Goal: Task Accomplishment & Management: Manage account settings

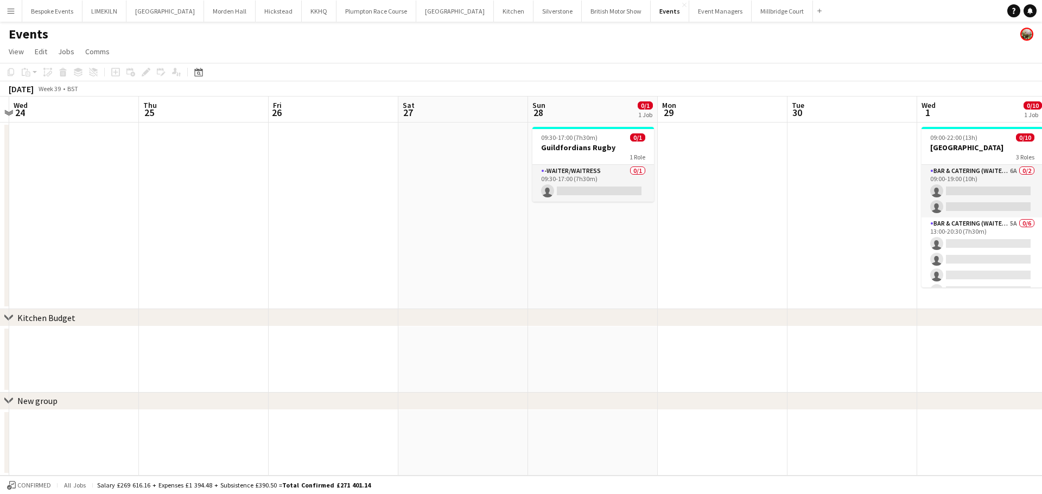
scroll to position [0, 464]
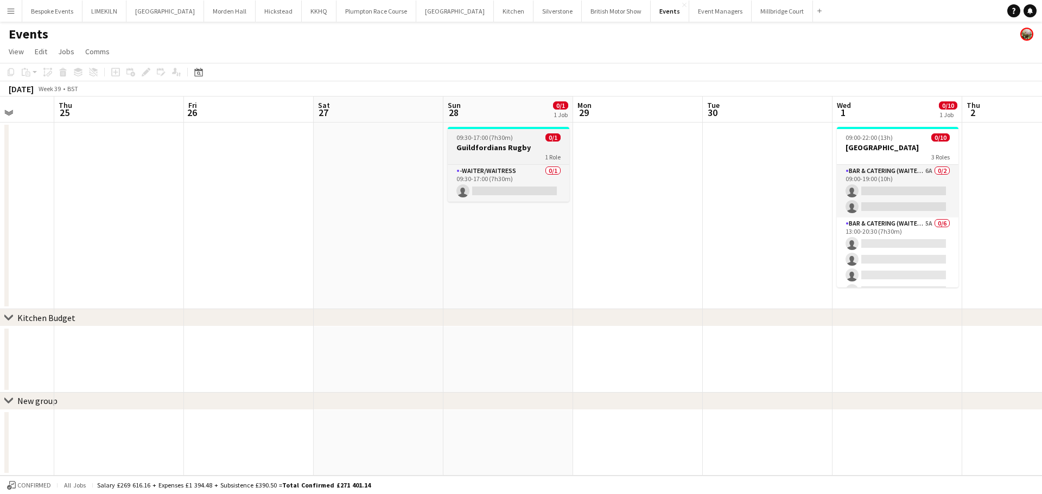
click at [494, 153] on div "1 Role" at bounding box center [509, 156] width 122 height 9
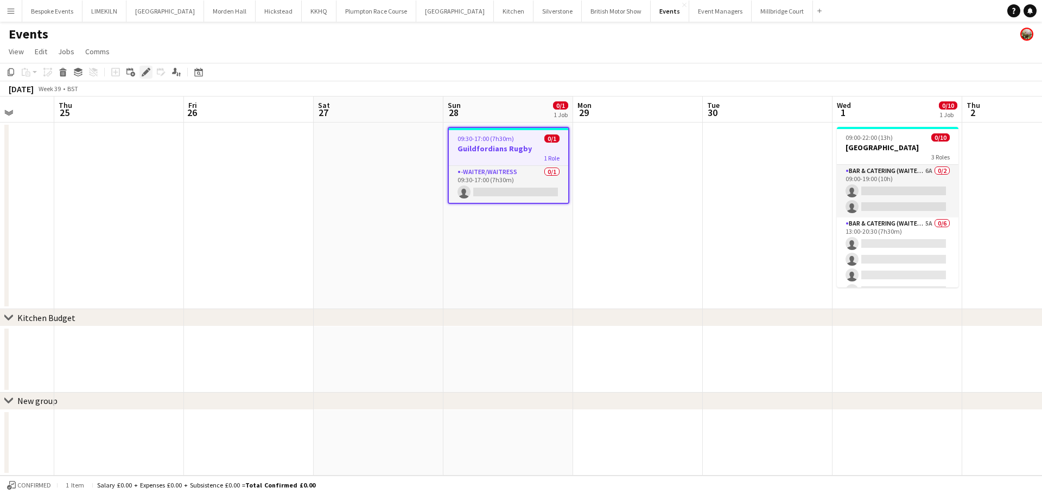
click at [142, 74] on icon "Edit" at bounding box center [146, 72] width 9 height 9
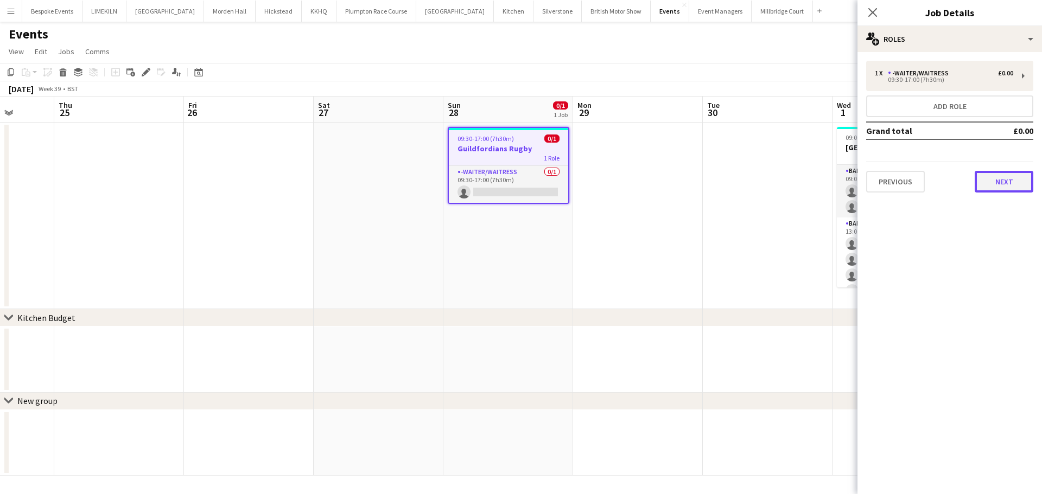
click at [999, 182] on button "Next" at bounding box center [1003, 182] width 59 height 22
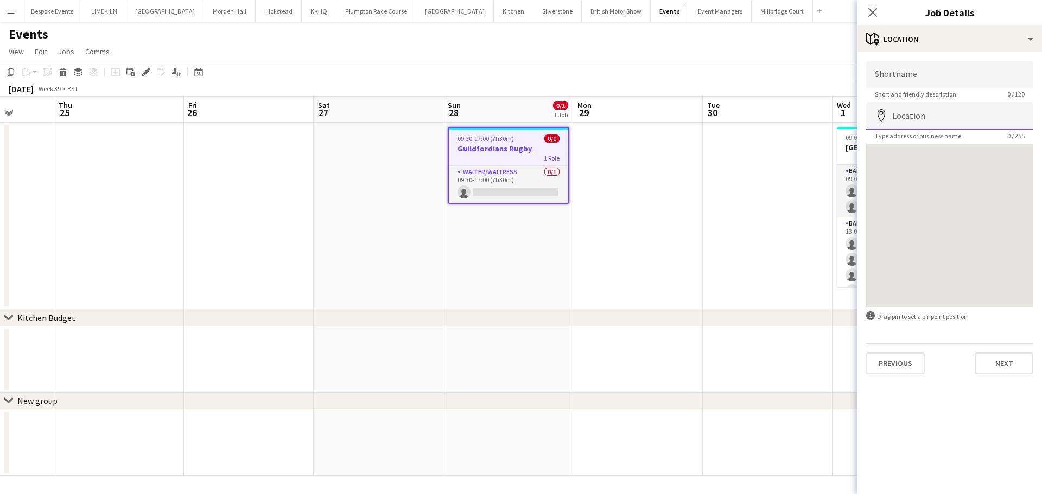
click at [923, 111] on input "Location" at bounding box center [949, 116] width 167 height 27
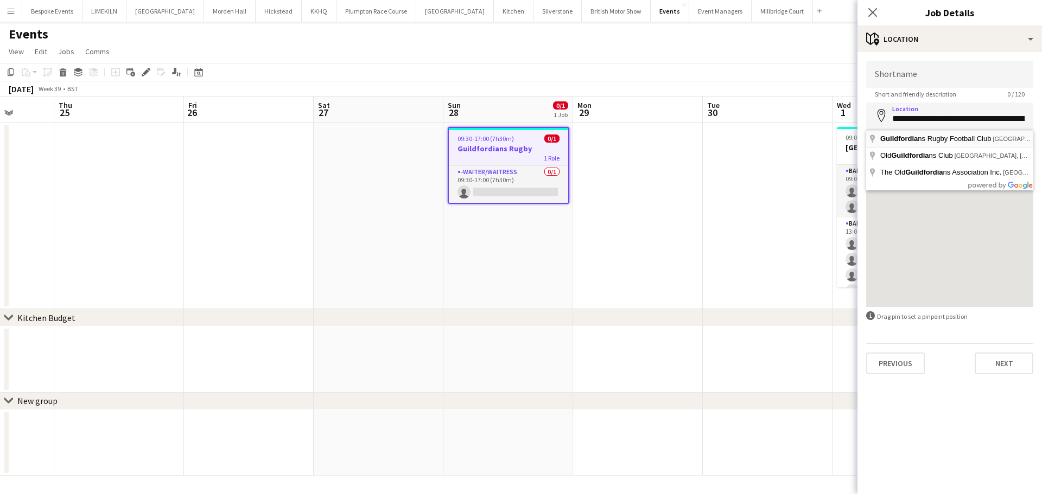
type input "**********"
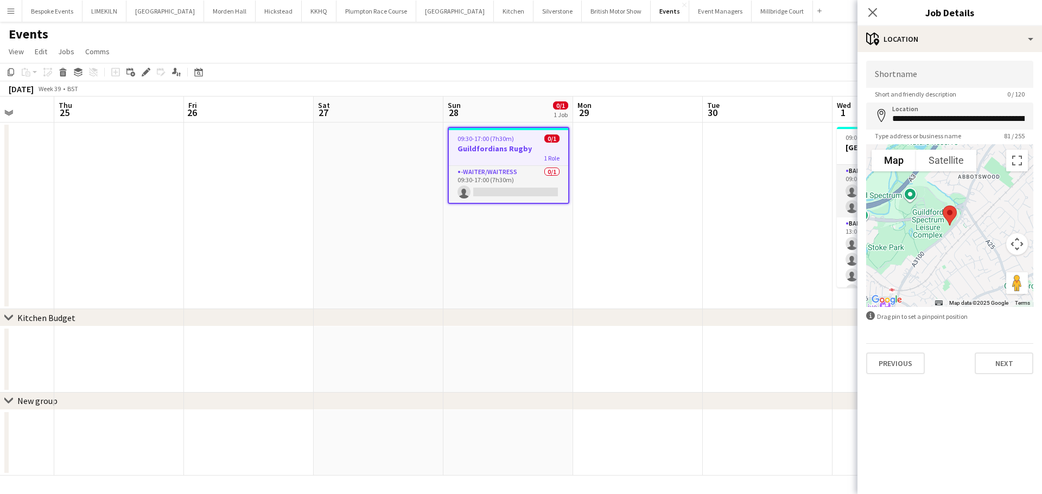
click at [719, 228] on app-date-cell at bounding box center [768, 216] width 130 height 187
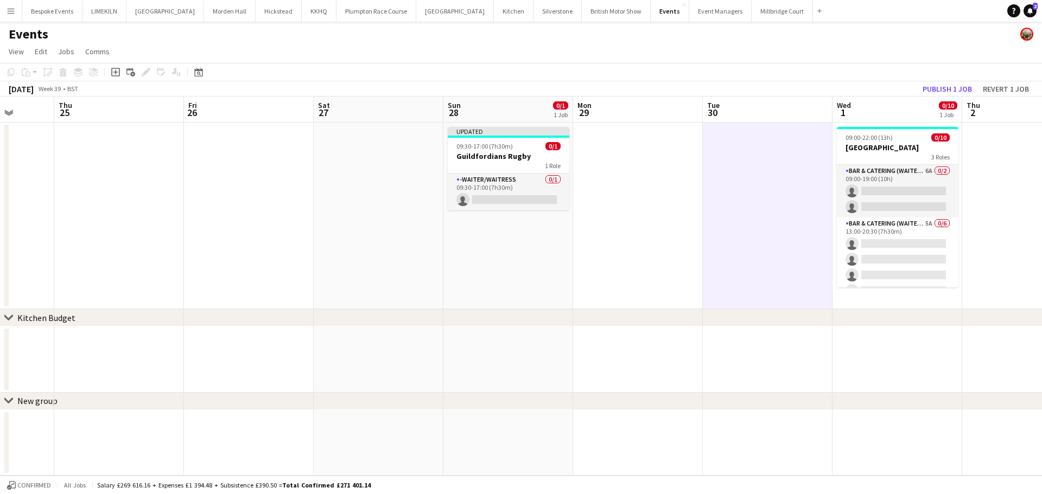
click at [958, 80] on app-toolbar "Copy Paste Paste Ctrl+V Paste with crew Ctrl+Shift+V Paste linked Job [GEOGRAPH…" at bounding box center [521, 72] width 1042 height 18
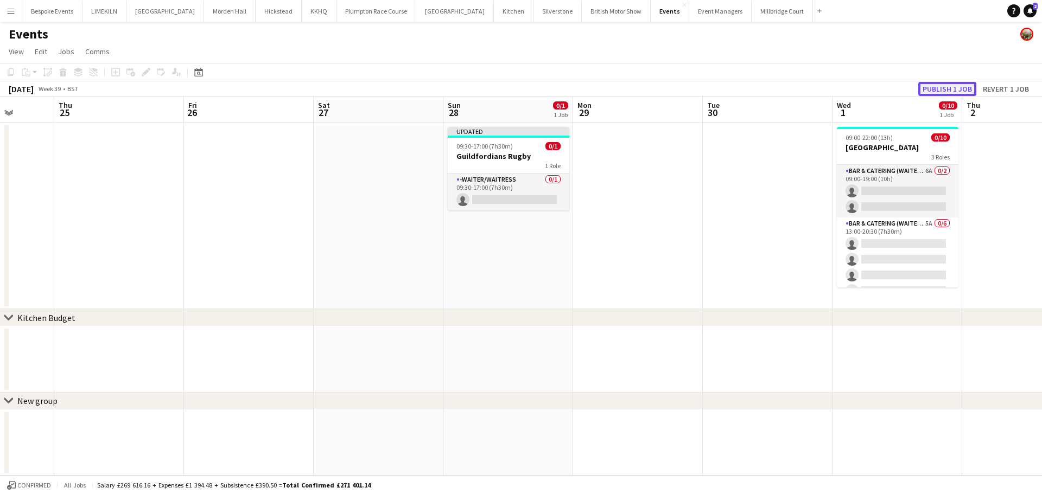
click at [958, 90] on button "Publish 1 job" at bounding box center [947, 89] width 58 height 14
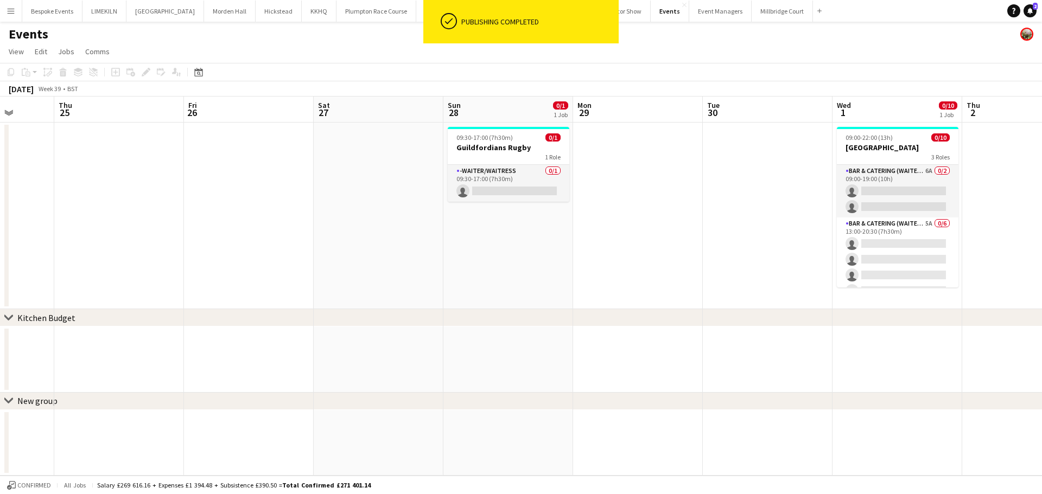
scroll to position [0, 494]
